Goal: Information Seeking & Learning: Learn about a topic

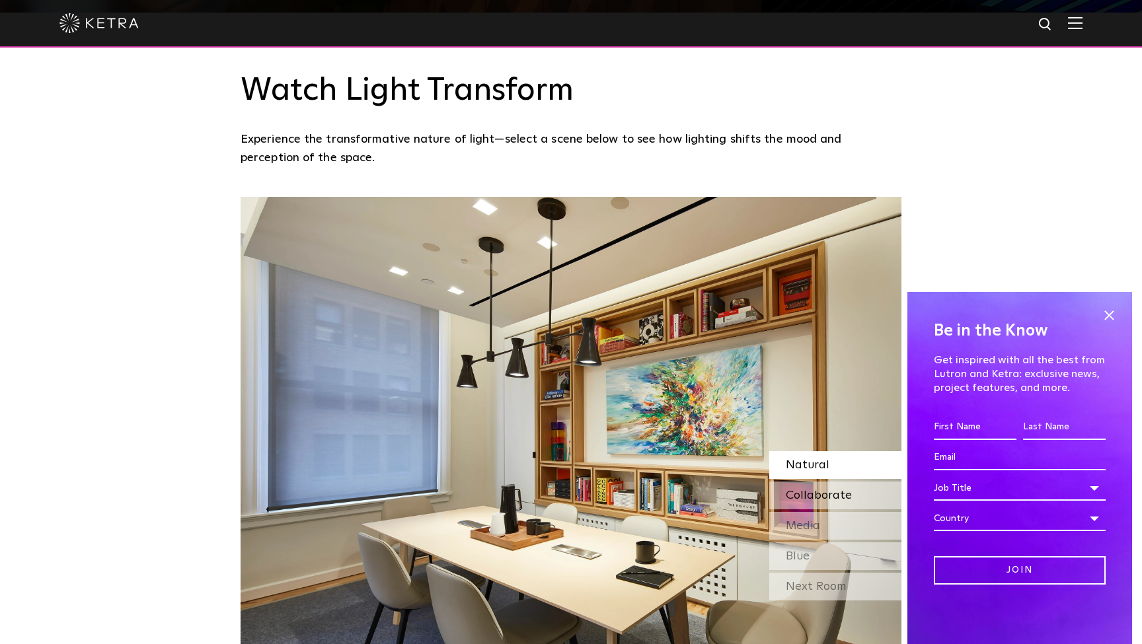
scroll to position [652, 0]
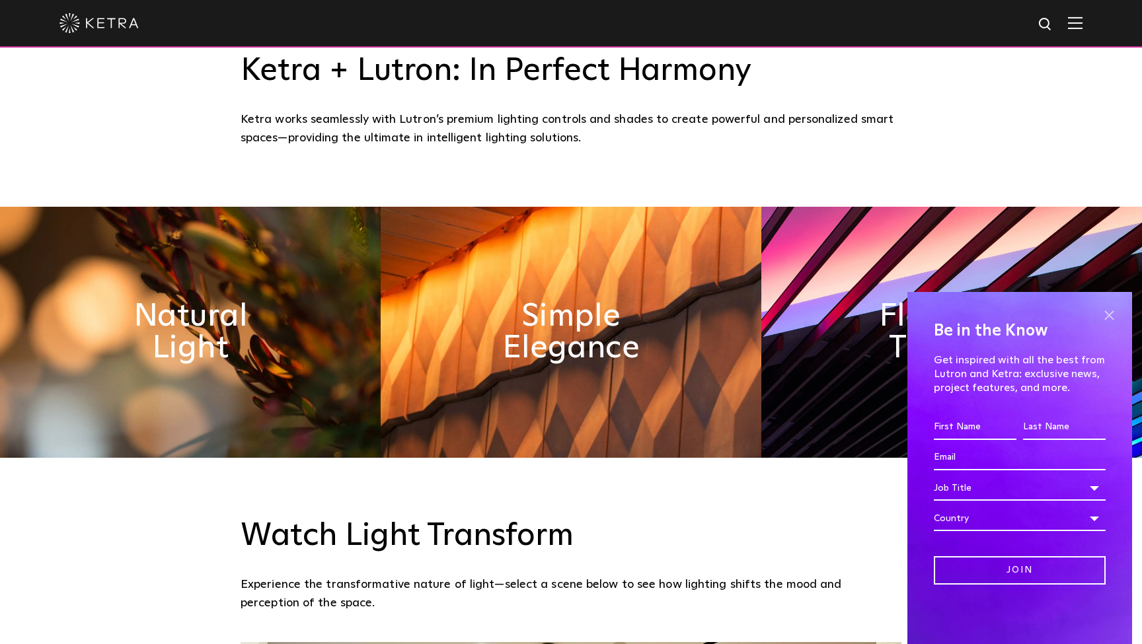
click at [1107, 313] on span at bounding box center [1109, 315] width 20 height 20
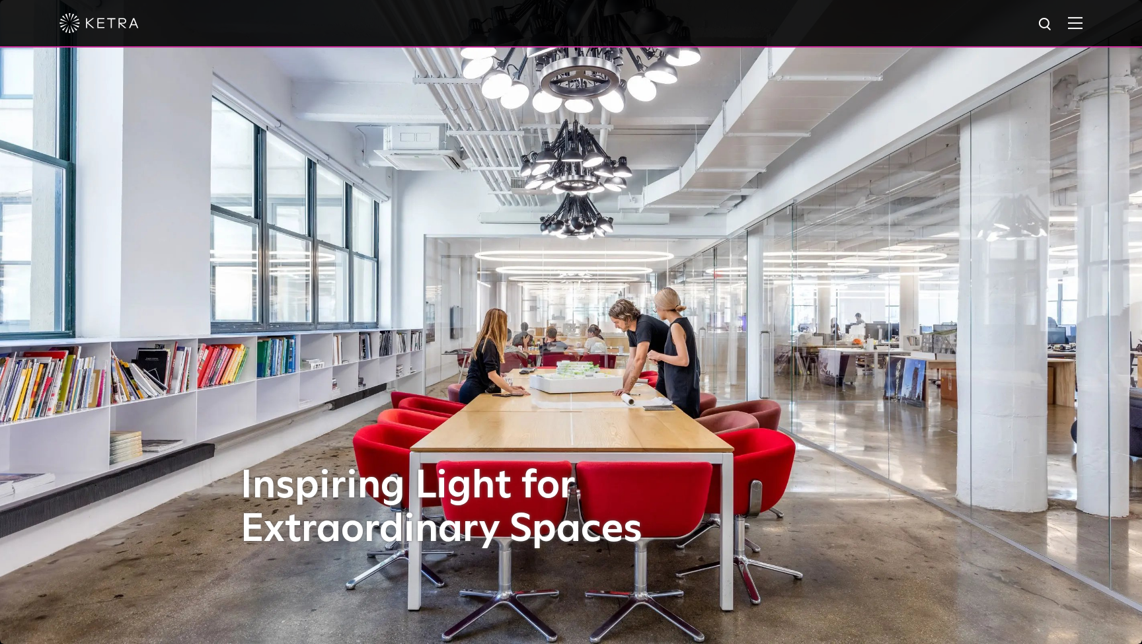
scroll to position [0, 0]
click at [1077, 25] on img at bounding box center [1075, 23] width 15 height 13
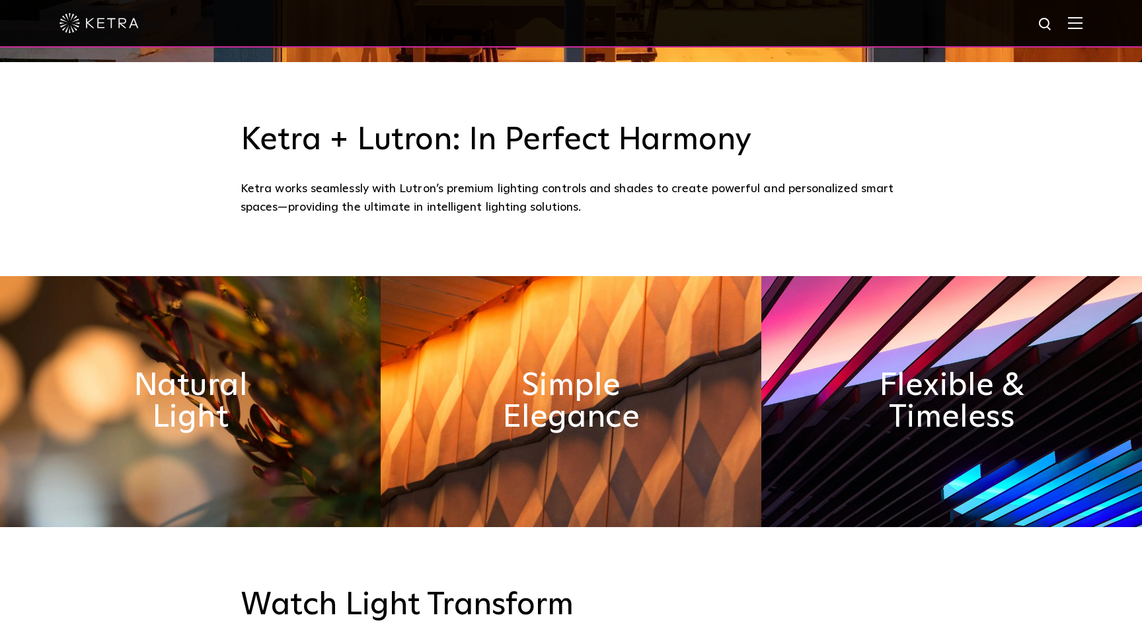
scroll to position [575, 0]
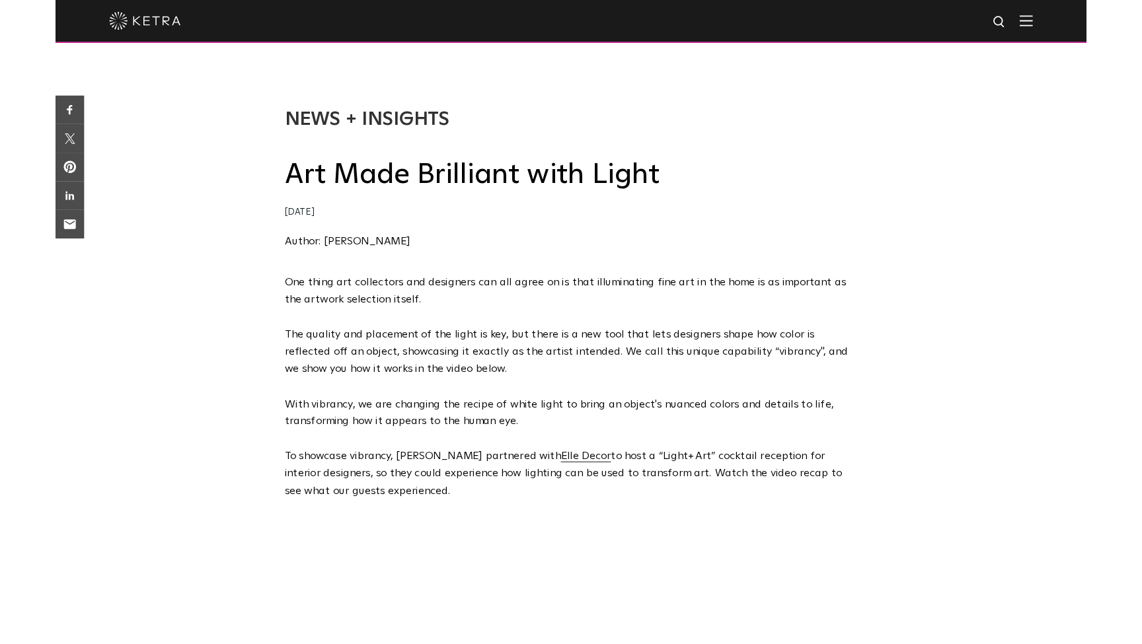
scroll to position [479, 0]
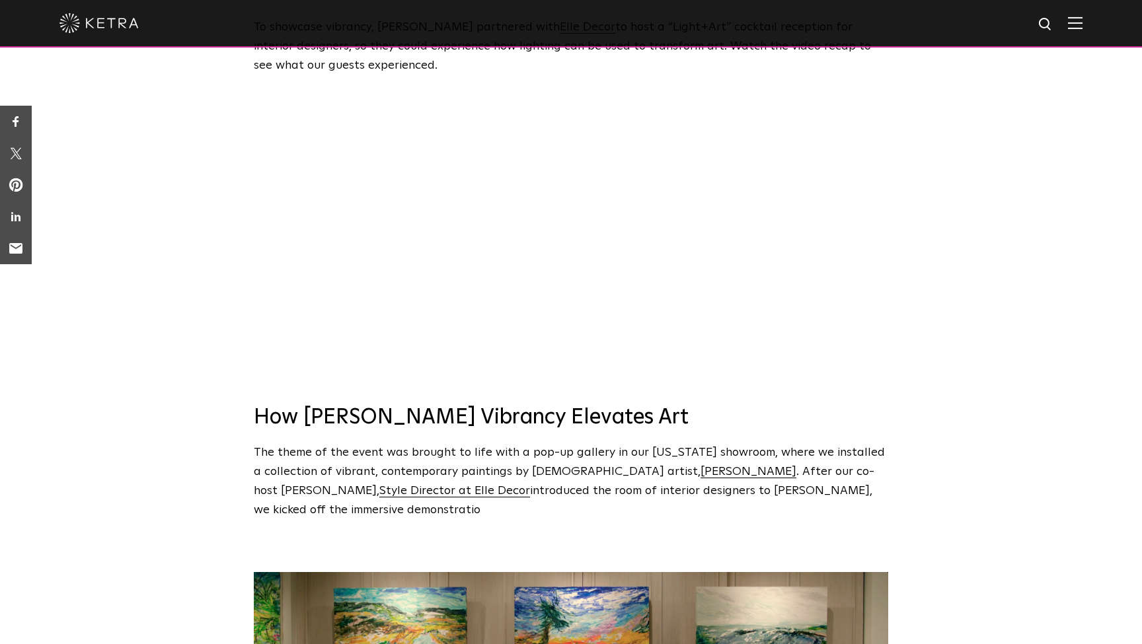
click at [1079, 11] on div at bounding box center [570, 23] width 1023 height 46
click at [1078, 15] on div at bounding box center [570, 23] width 1023 height 46
click at [1078, 26] on img at bounding box center [1075, 23] width 15 height 13
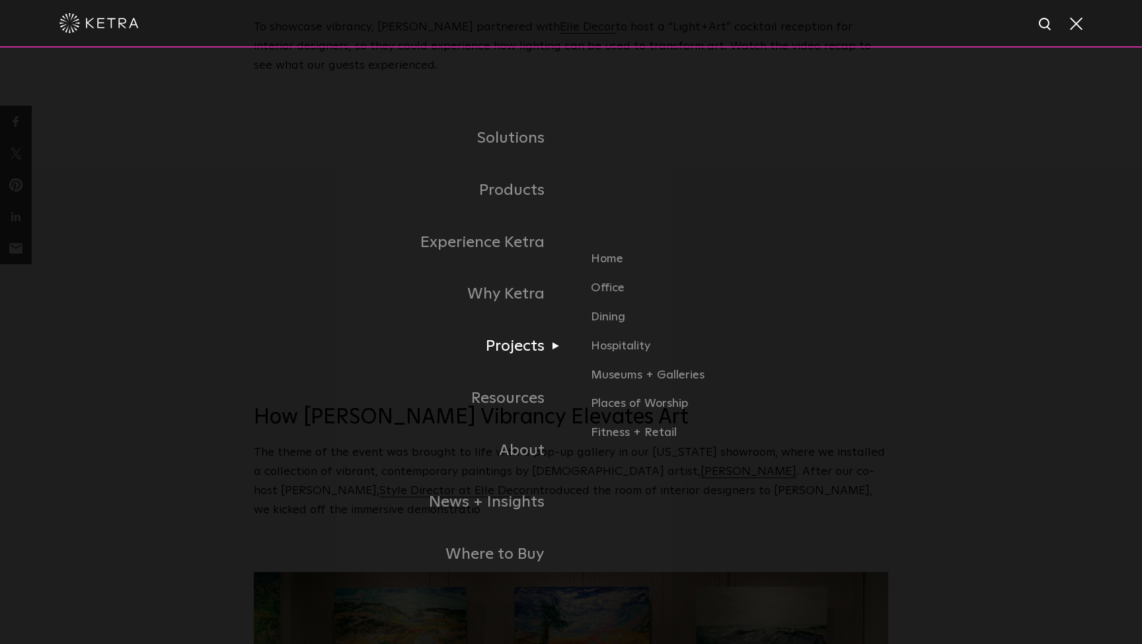
click at [523, 347] on link "Projects" at bounding box center [412, 347] width 317 height 52
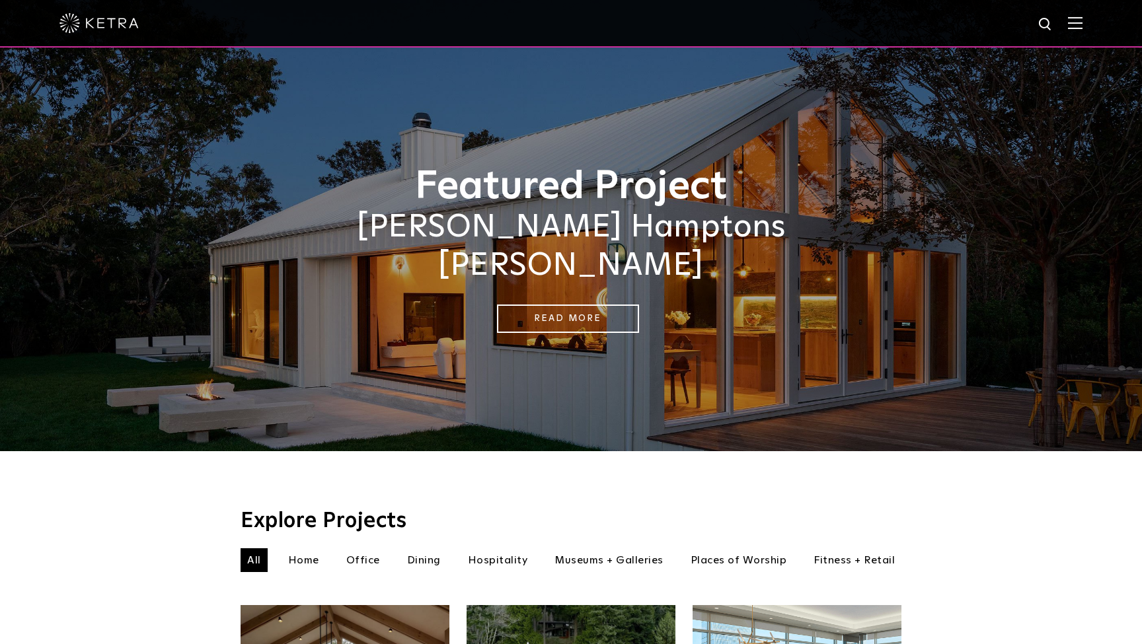
click at [1079, 26] on img at bounding box center [1075, 23] width 15 height 13
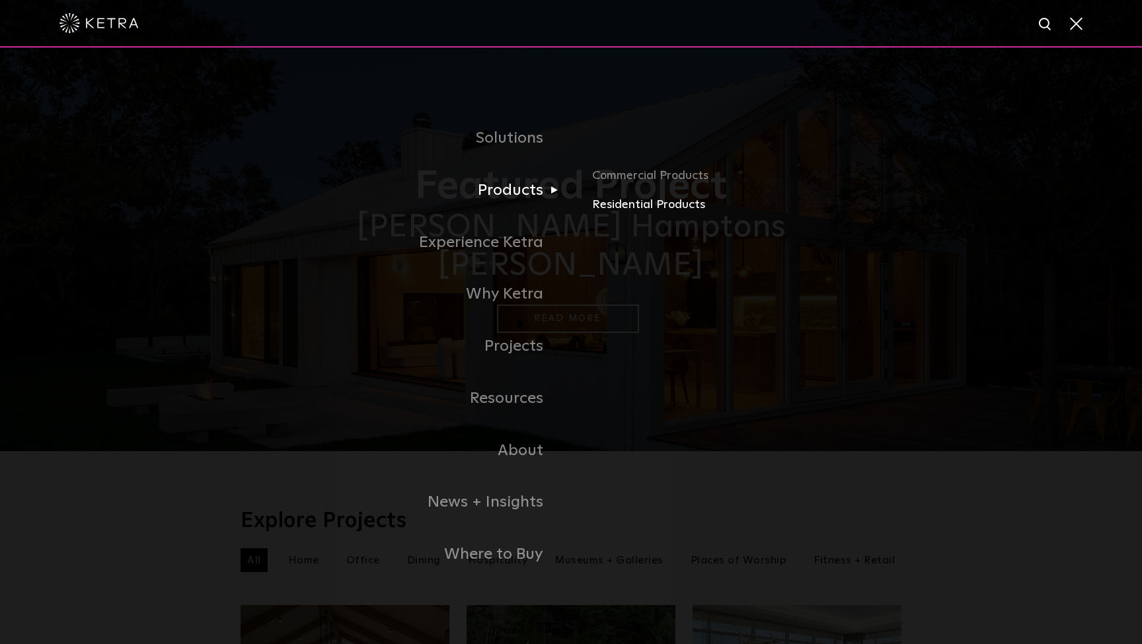
click at [647, 206] on link "Residential Products" at bounding box center [746, 205] width 309 height 19
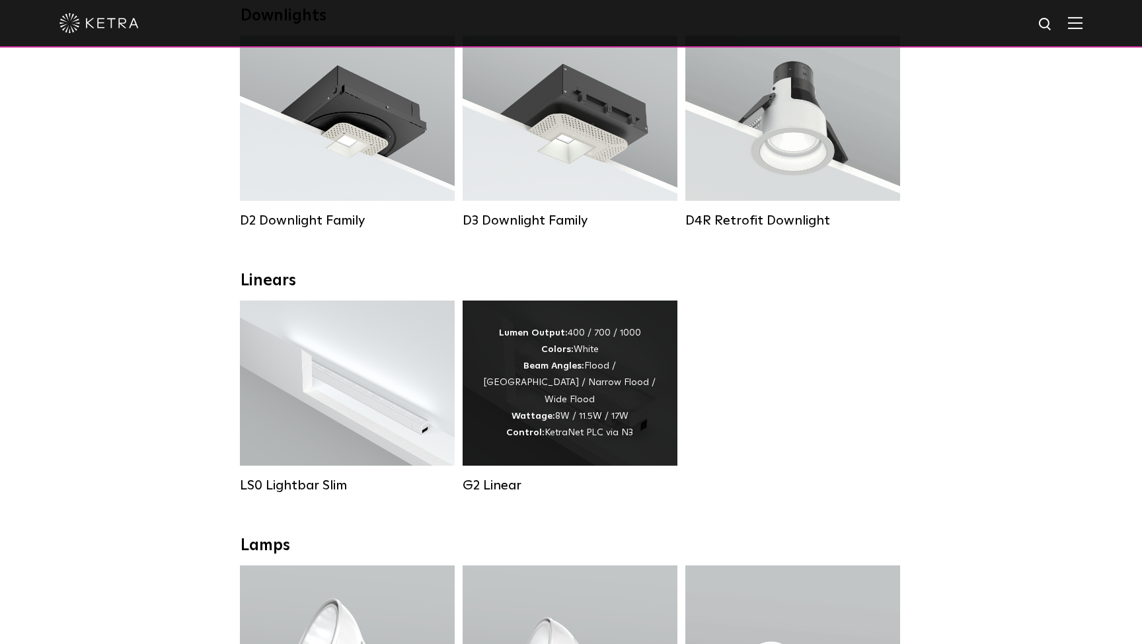
scroll to position [268, 0]
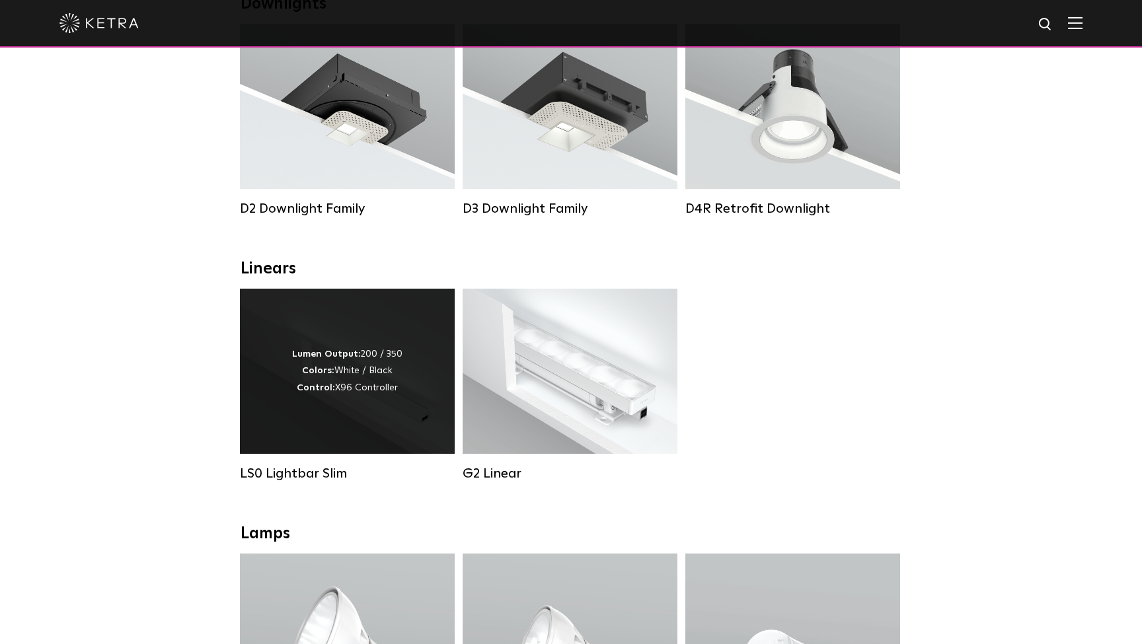
click at [401, 381] on div "Lumen Output: 200 / 350 Colors: White / Black Control: X96 Controller" at bounding box center [347, 371] width 110 height 50
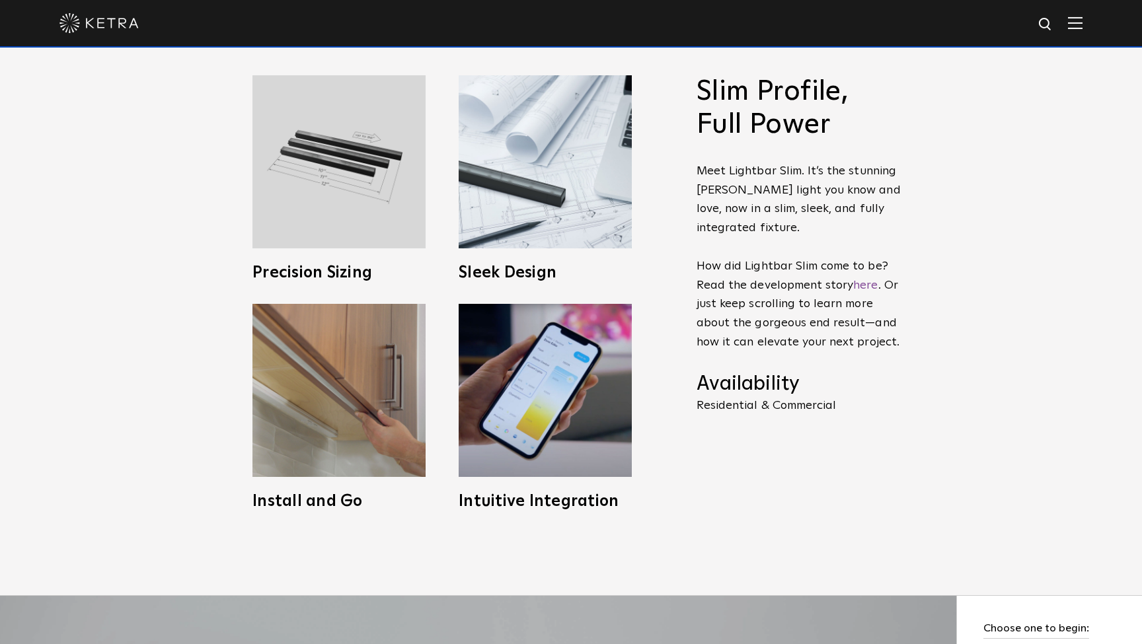
scroll to position [673, 0]
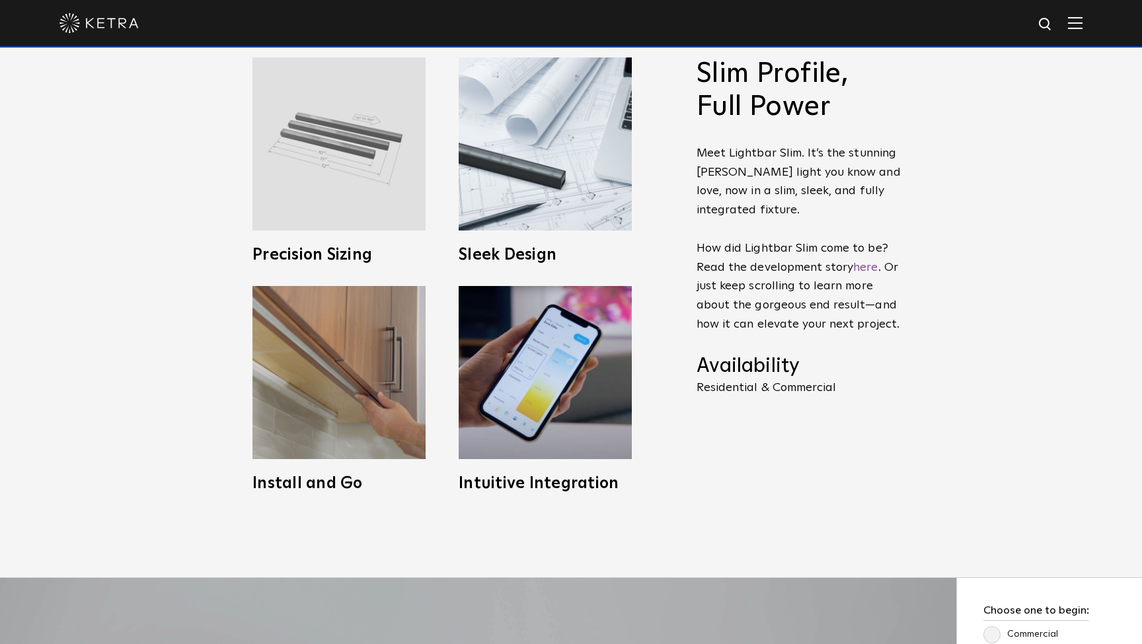
click at [339, 178] on img at bounding box center [338, 144] width 173 height 173
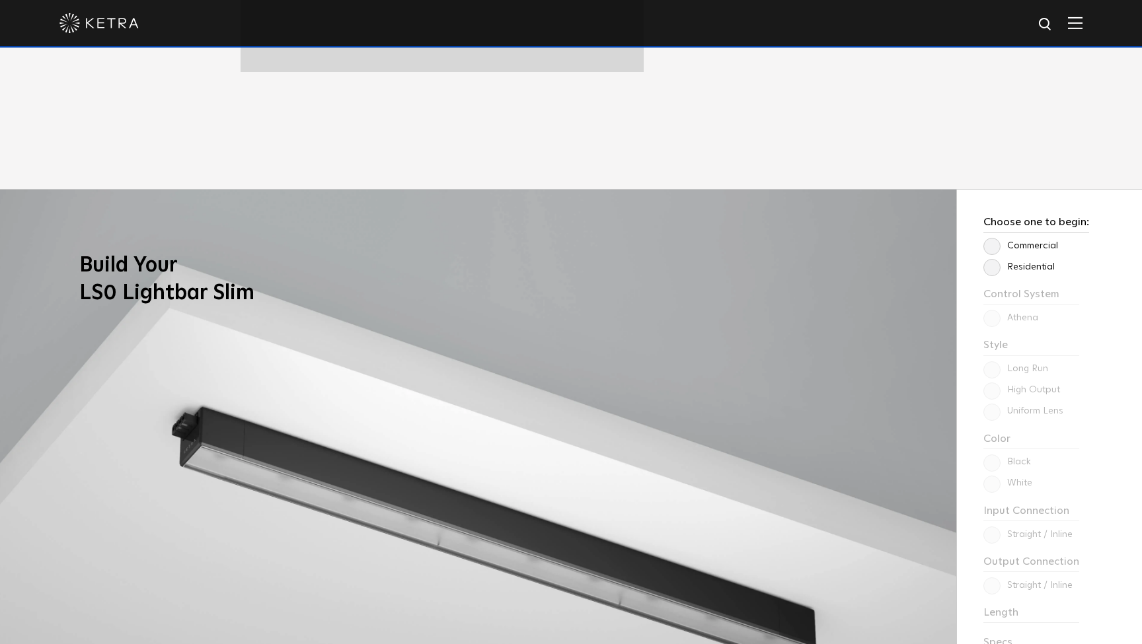
scroll to position [999, 0]
